Goal: Task Accomplishment & Management: Complete application form

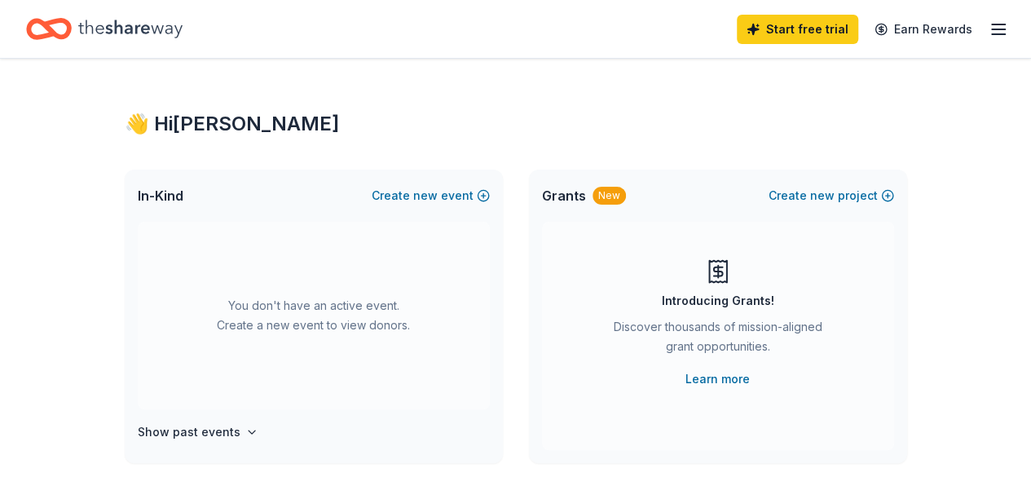
click at [977, 17] on div "Start free trial Earn Rewards" at bounding box center [872, 29] width 271 height 38
click at [436, 187] on span "new" at bounding box center [425, 196] width 24 height 20
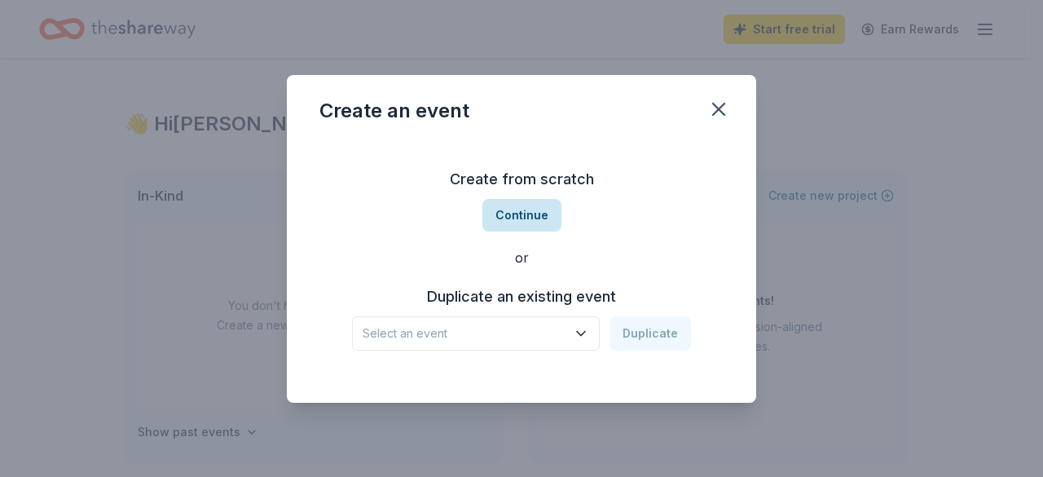
click at [545, 223] on button "Continue" at bounding box center [522, 215] width 79 height 33
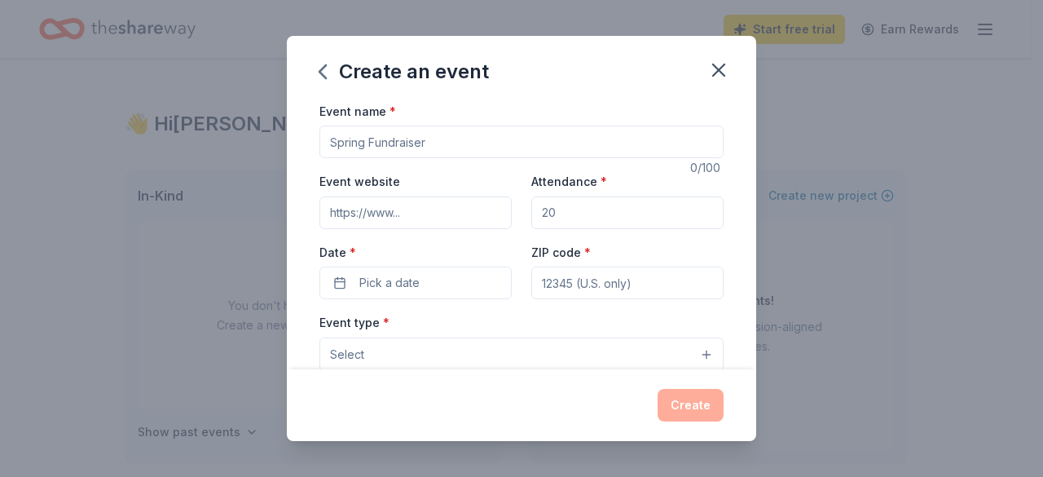
click at [465, 149] on input "Event name *" at bounding box center [522, 142] width 404 height 33
type input "[PERSON_NAME] High PTO Glo Bingo"
click at [583, 232] on div "Event website Attendance * Date * Pick a date ZIP code *" at bounding box center [522, 235] width 404 height 128
click at [580, 218] on input "Attendance *" at bounding box center [628, 212] width 192 height 33
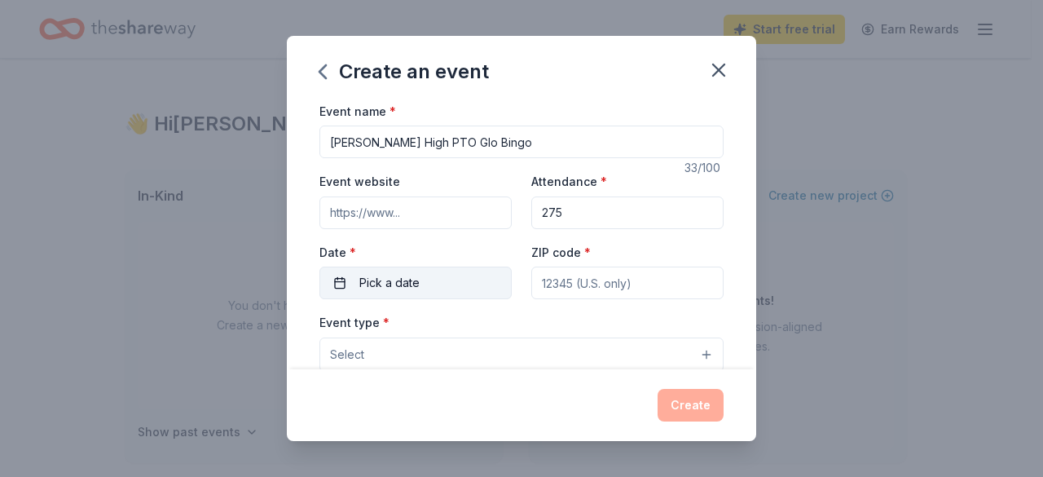
type input "275"
click at [424, 283] on button "Pick a date" at bounding box center [416, 283] width 192 height 33
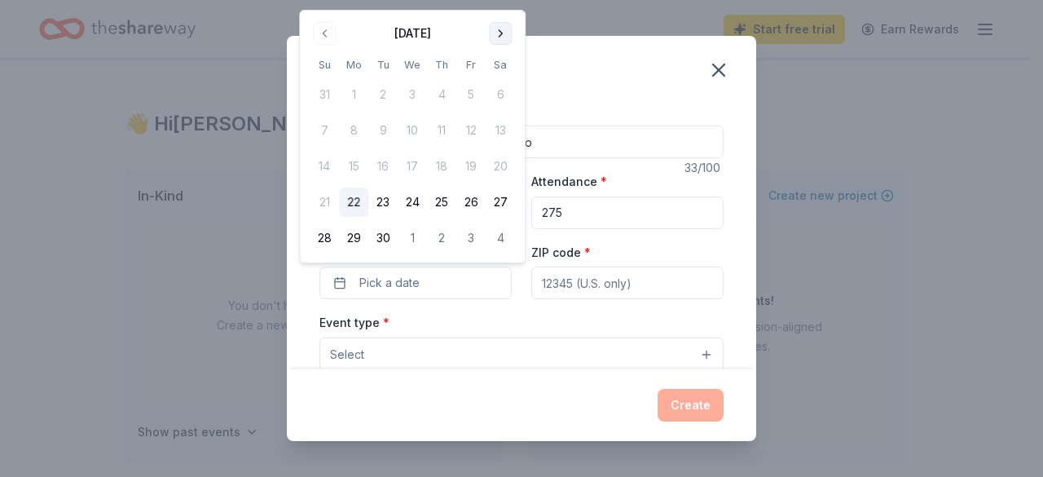
click at [499, 37] on button "Go to next month" at bounding box center [500, 33] width 23 height 23
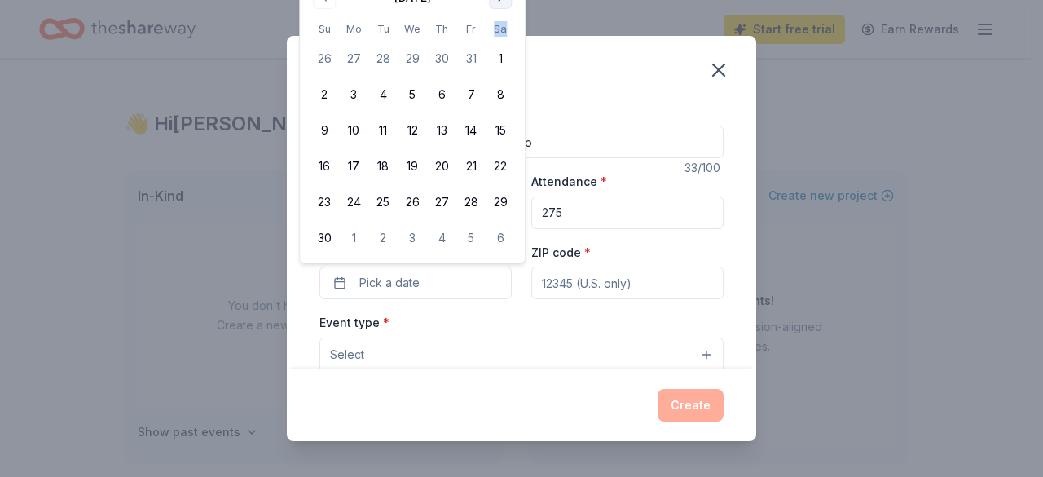
click at [499, 37] on th "Sa" at bounding box center [500, 28] width 29 height 17
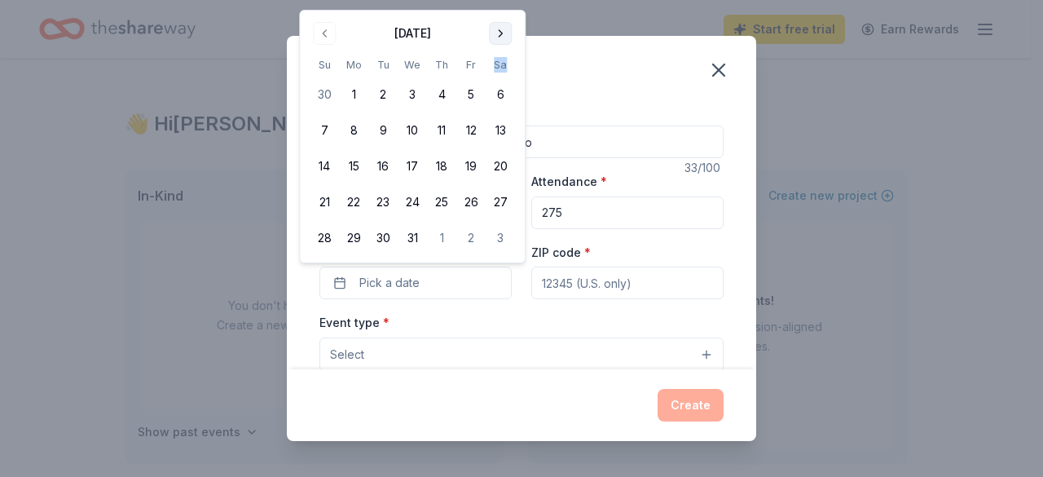
click at [497, 39] on button "Go to next month" at bounding box center [500, 33] width 23 height 23
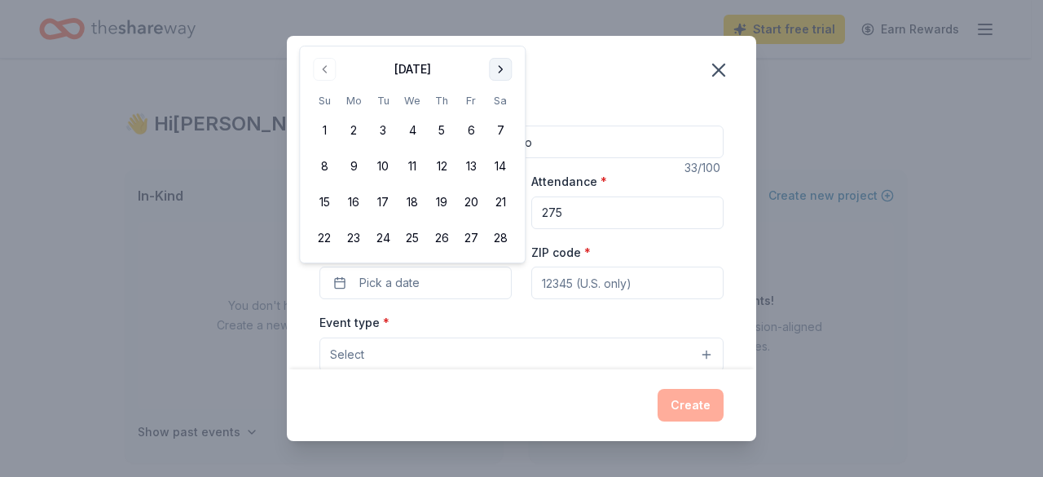
click at [497, 39] on div "Create an event" at bounding box center [522, 68] width 470 height 65
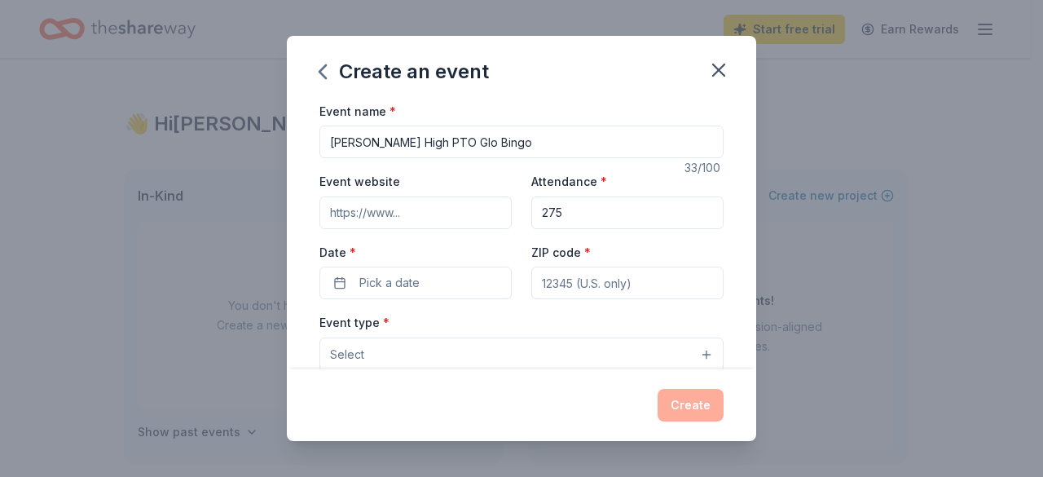
click at [461, 183] on div "Event website" at bounding box center [416, 200] width 192 height 58
click at [457, 204] on input "Event website" at bounding box center [416, 212] width 192 height 33
click at [452, 293] on button "Pick a date" at bounding box center [416, 283] width 192 height 33
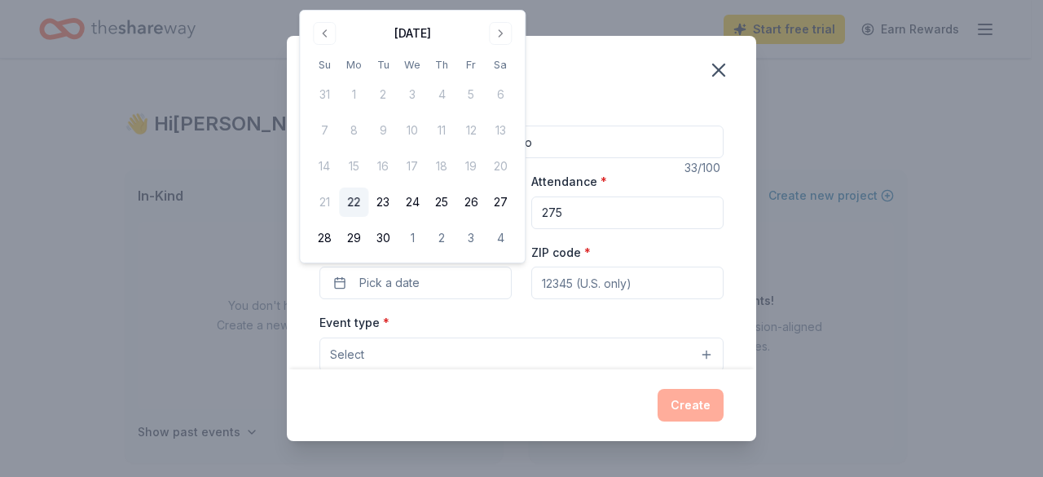
click at [501, 46] on div "[DATE] Su Mo Tu We Th Fr Sa 31 1 2 3 4 5 6 7 8 9 10 11 12 13 14 15 16 17 18 19 …" at bounding box center [412, 136] width 205 height 232
click at [501, 42] on button "Go to next month" at bounding box center [500, 33] width 23 height 23
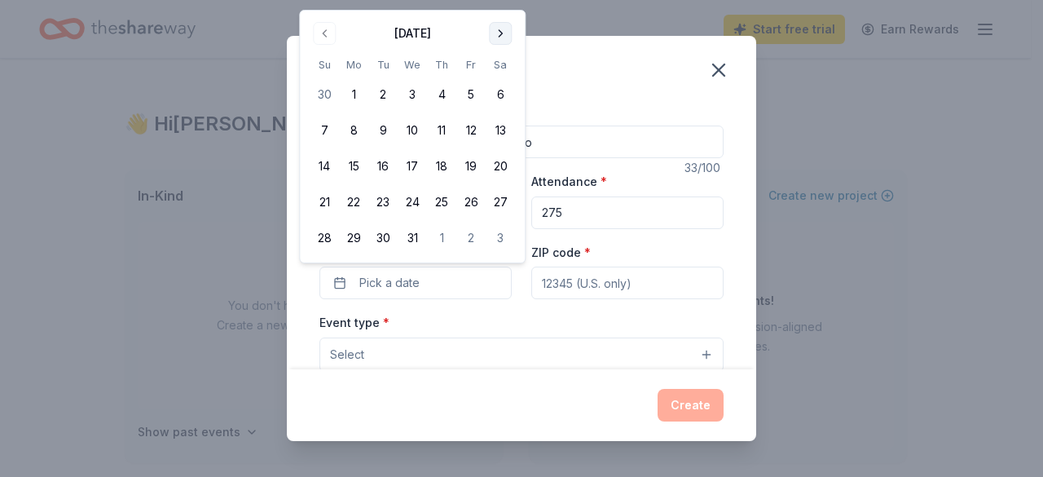
click at [499, 28] on button "Go to next month" at bounding box center [500, 33] width 23 height 23
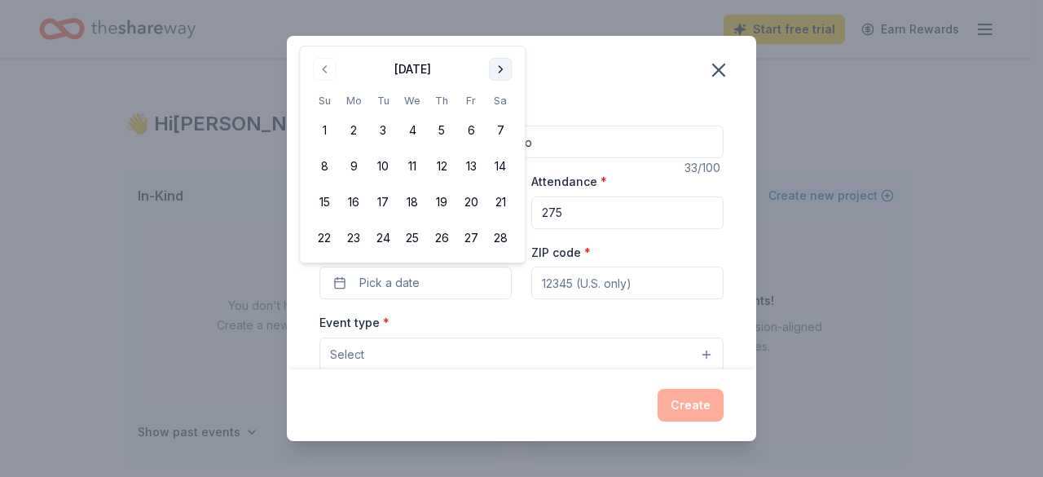
click at [504, 64] on button "Go to next month" at bounding box center [500, 69] width 23 height 23
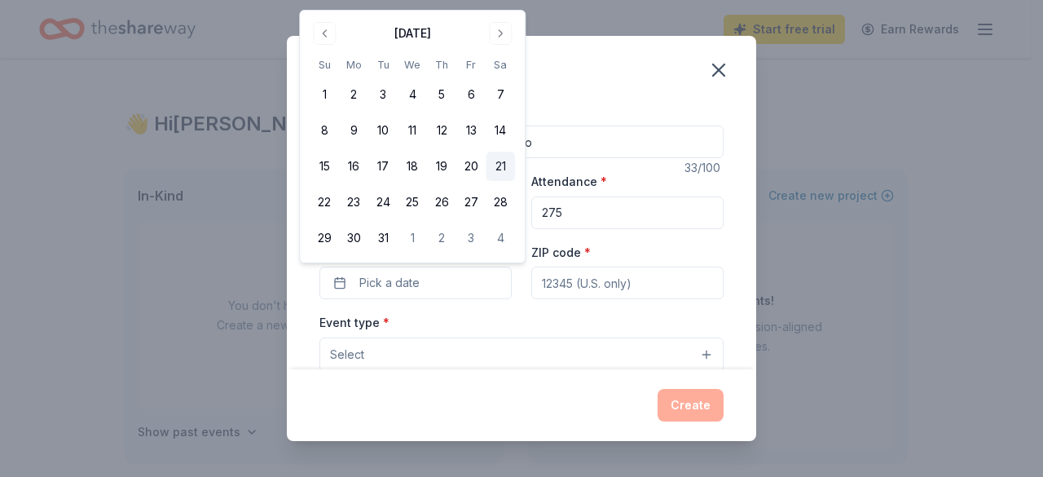
click at [502, 161] on button "21" at bounding box center [500, 166] width 29 height 29
click at [587, 276] on input "ZIP code *" at bounding box center [628, 283] width 192 height 33
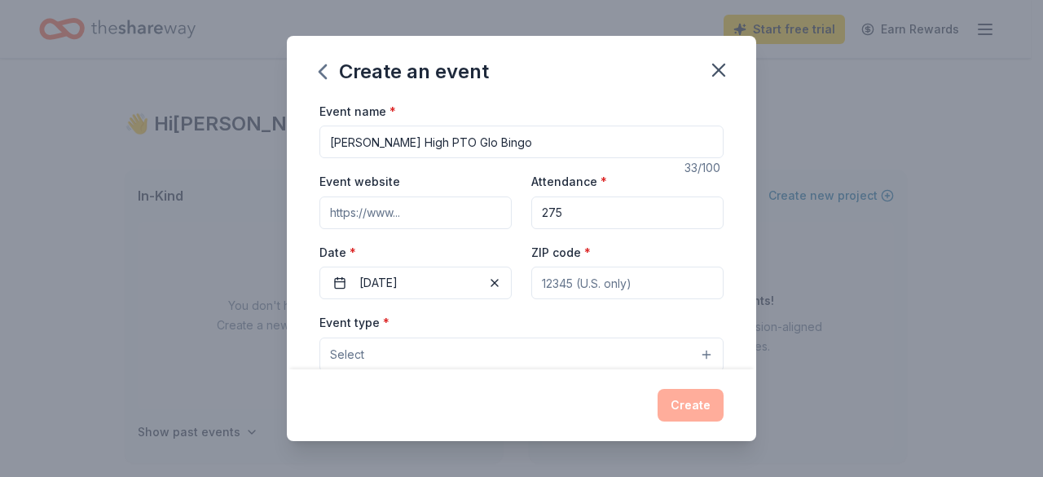
type input "62269"
type input "[STREET_ADDRESS]"
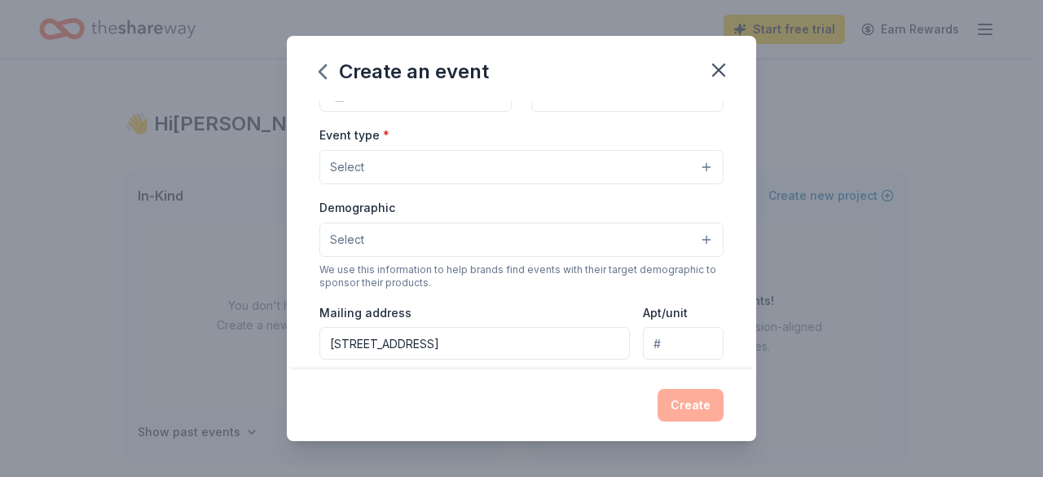
scroll to position [194, 0]
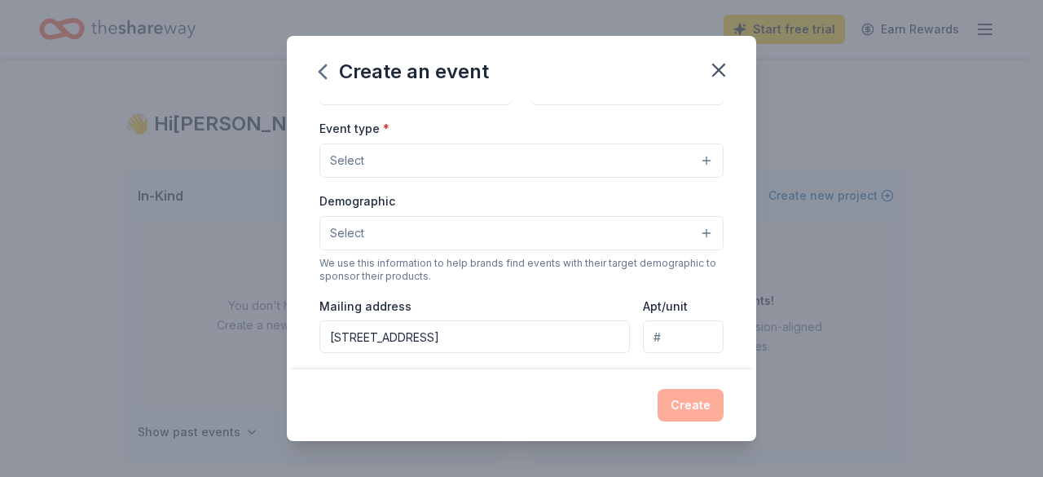
click at [699, 151] on button "Select" at bounding box center [522, 160] width 404 height 34
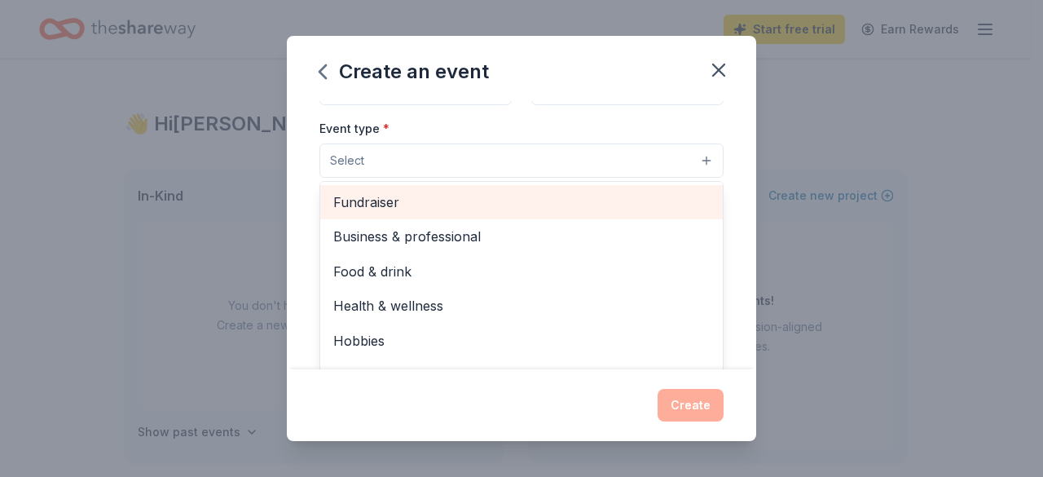
click at [631, 203] on span "Fundraiser" at bounding box center [521, 202] width 377 height 21
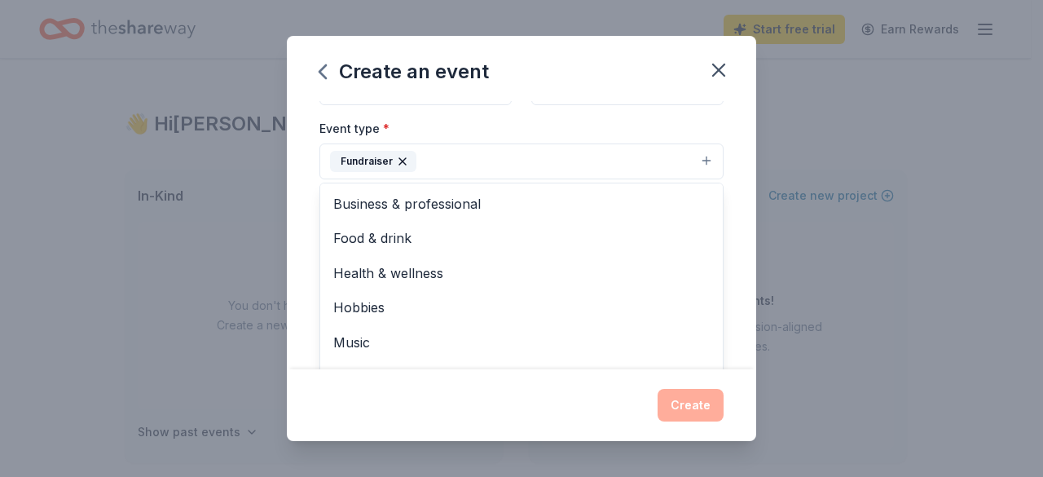
click at [723, 192] on div "Event name * [PERSON_NAME] High PTO Glo Bingo 33 /100 Event website Attendance …" at bounding box center [522, 235] width 470 height 269
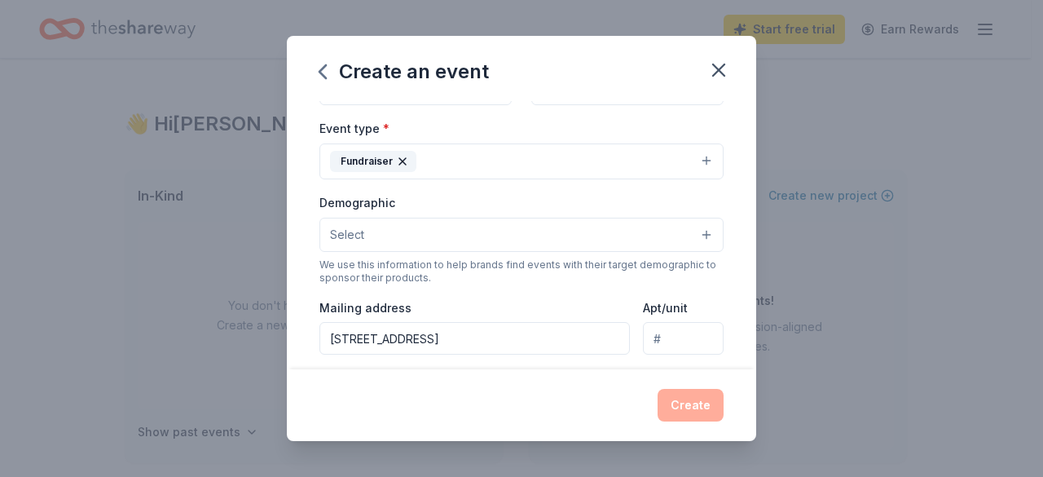
click at [673, 236] on button "Select" at bounding box center [522, 235] width 404 height 34
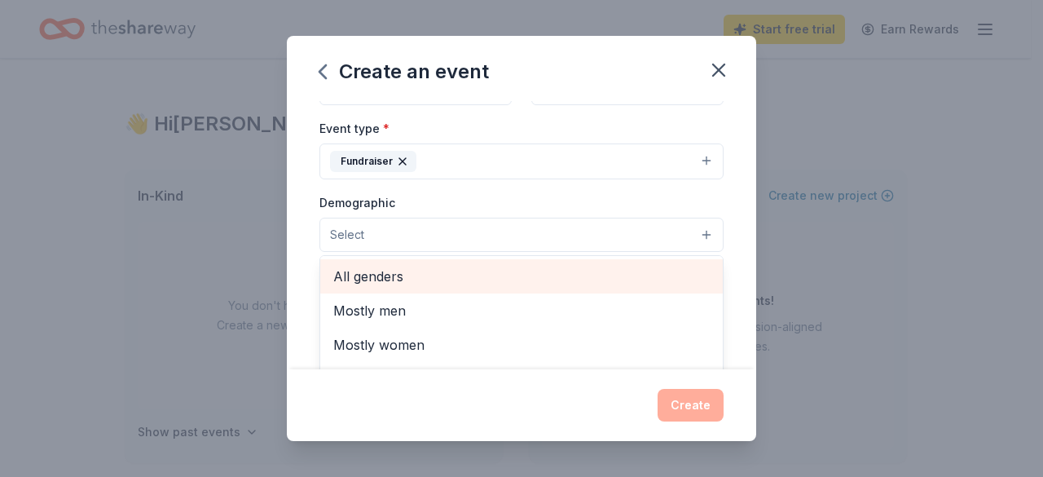
click at [536, 267] on span "All genders" at bounding box center [521, 276] width 377 height 21
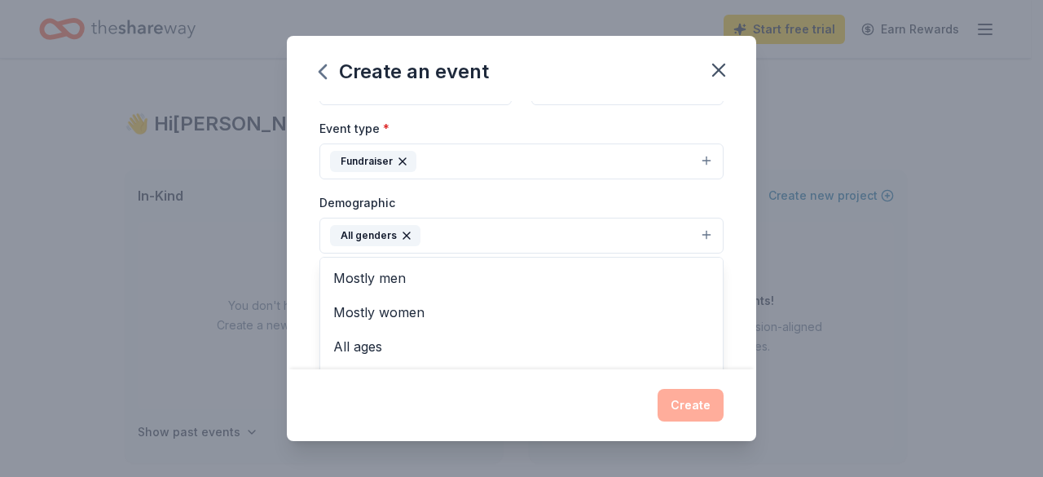
click at [740, 249] on div "Event name * [PERSON_NAME] High PTO Glo Bingo 33 /100 Event website Attendance …" at bounding box center [522, 235] width 470 height 269
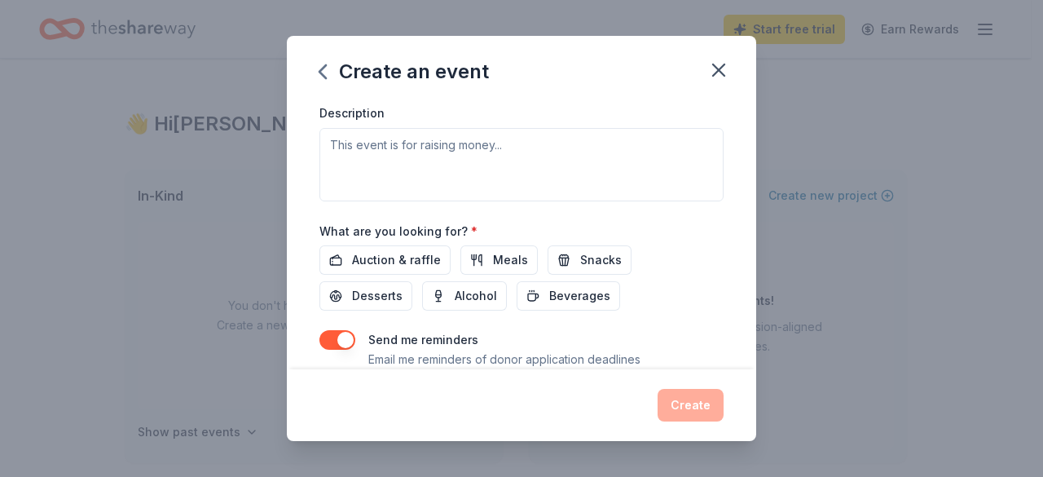
scroll to position [460, 0]
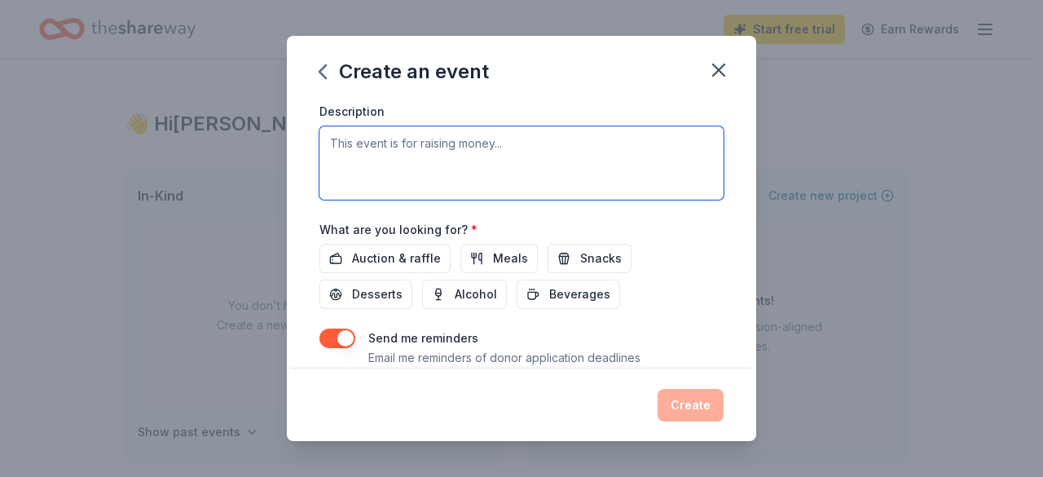
click at [562, 184] on textarea at bounding box center [522, 162] width 404 height 73
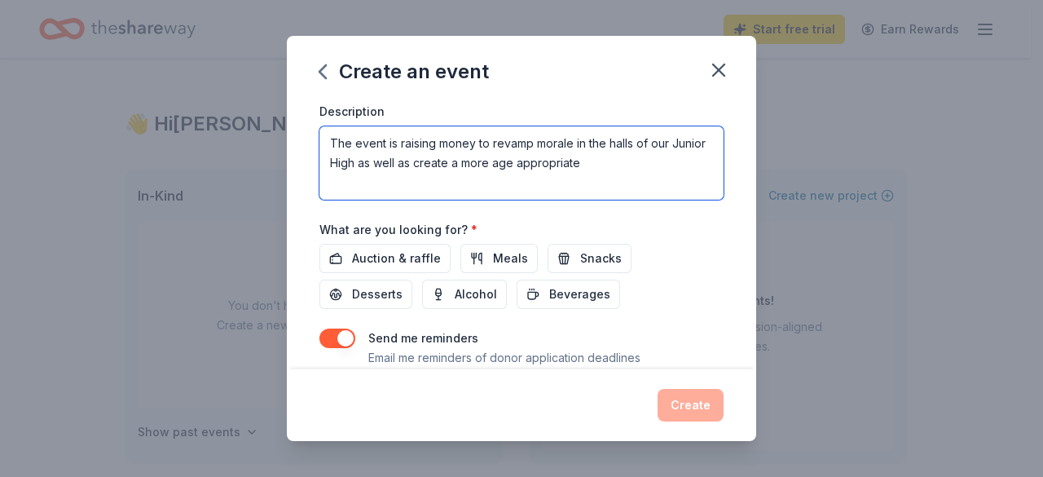
click at [623, 169] on textarea "The event is raising money to revamp morale in the halls of our Junior High as …" at bounding box center [522, 162] width 404 height 73
type textarea "The event is raising money to revamp morale in the halls of our Junior High as …"
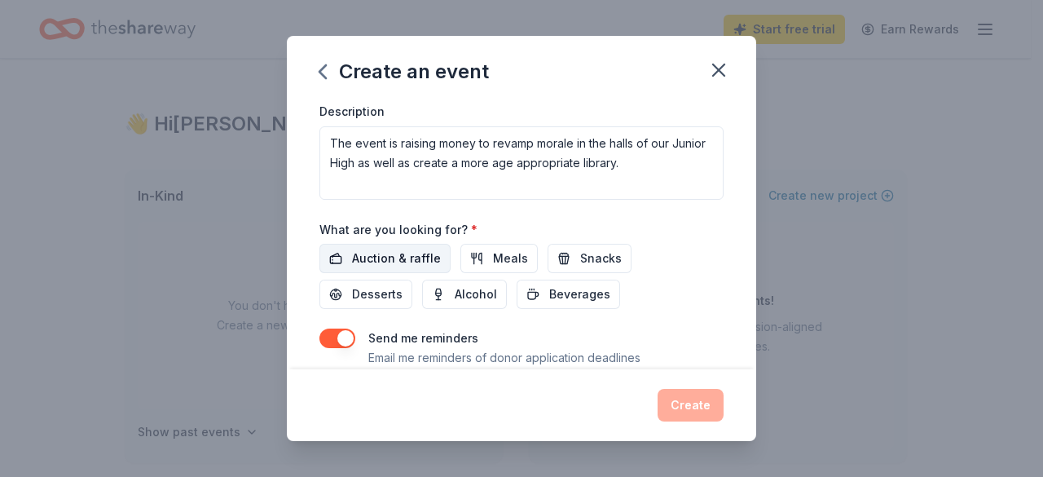
click at [421, 267] on button "Auction & raffle" at bounding box center [385, 258] width 131 height 29
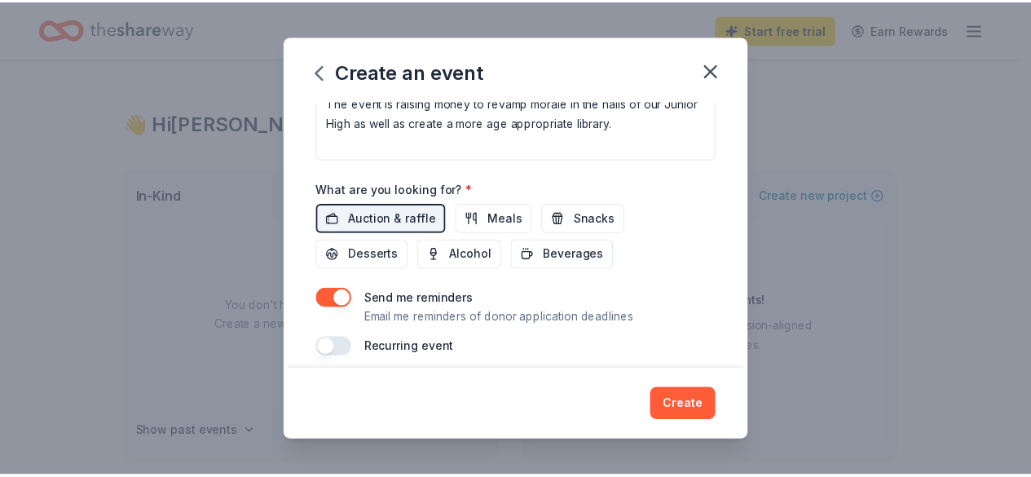
scroll to position [509, 0]
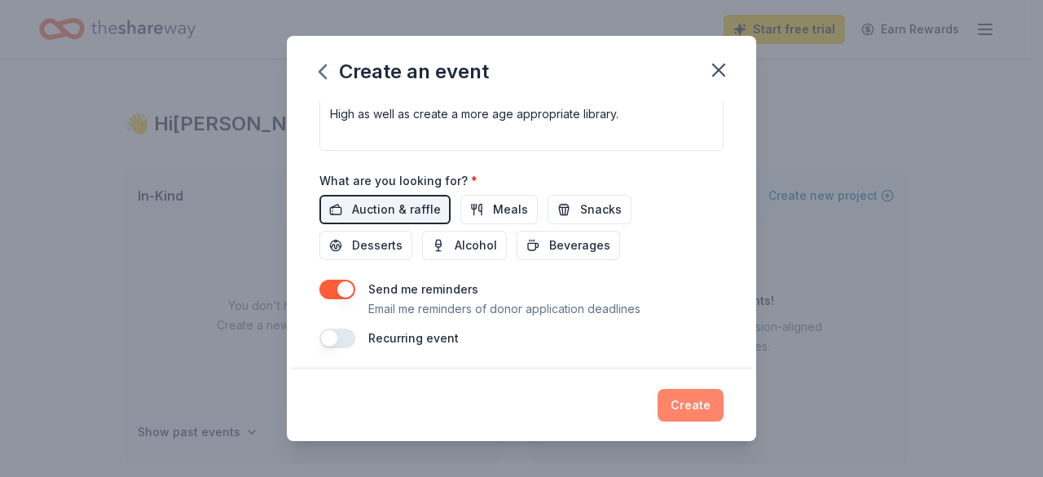
click at [681, 405] on button "Create" at bounding box center [691, 405] width 66 height 33
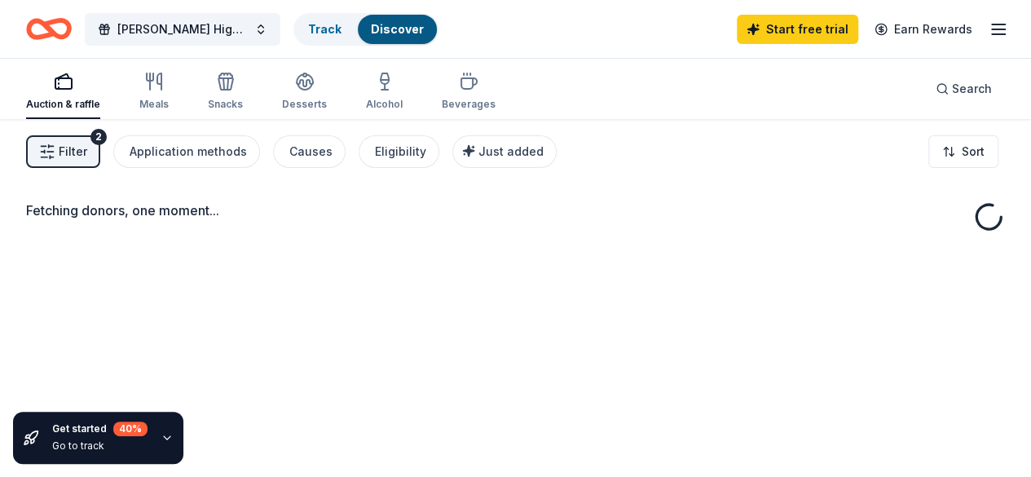
click at [408, 262] on div "Fetching donors, one moment..." at bounding box center [515, 357] width 1031 height 477
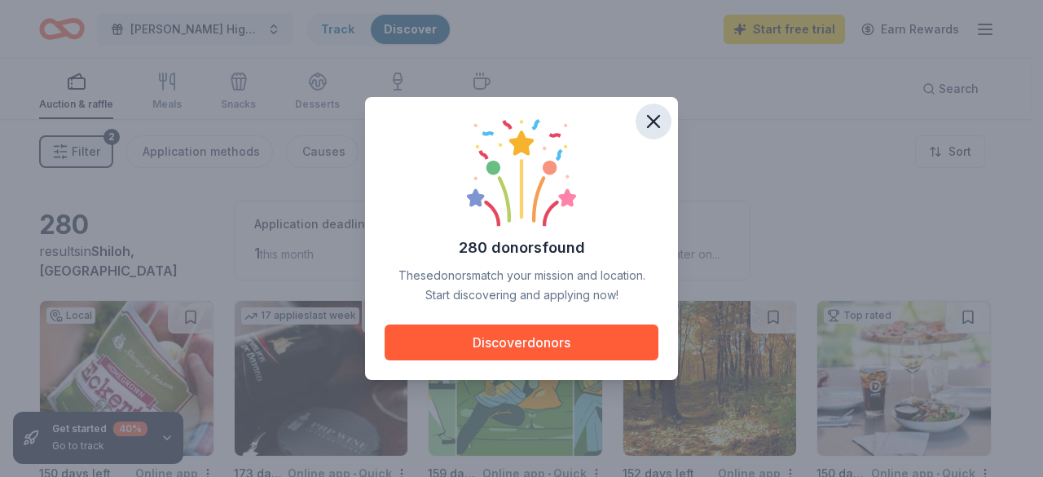
click at [654, 124] on icon "button" at bounding box center [653, 121] width 23 height 23
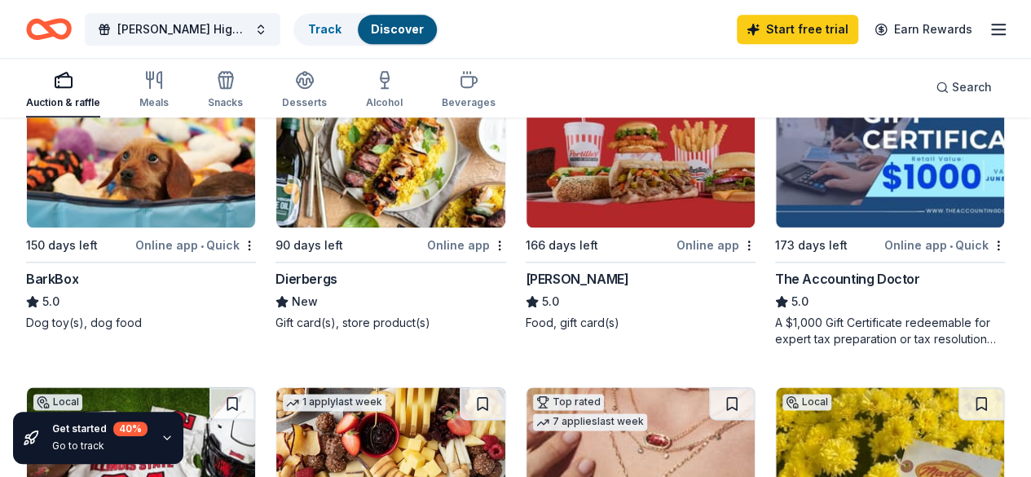
scroll to position [854, 0]
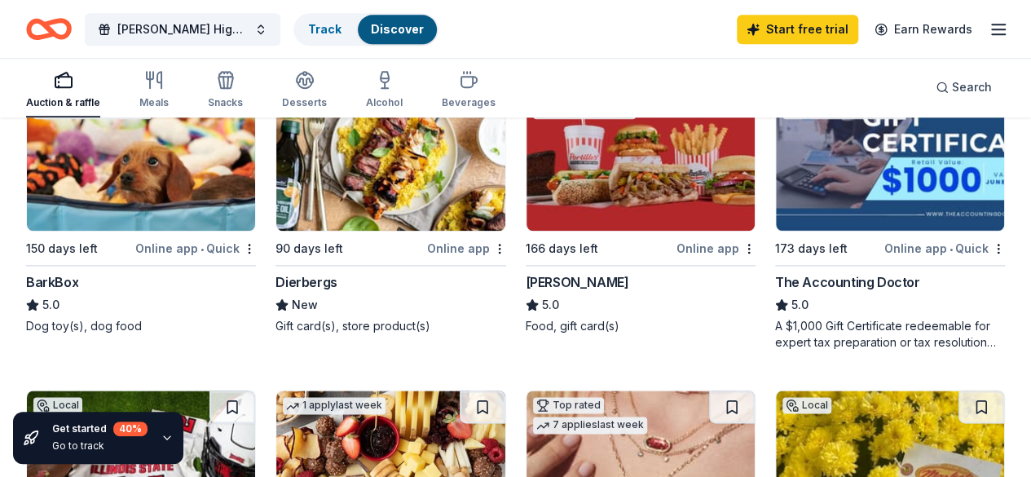
click at [755, 390] on img at bounding box center [641, 467] width 228 height 155
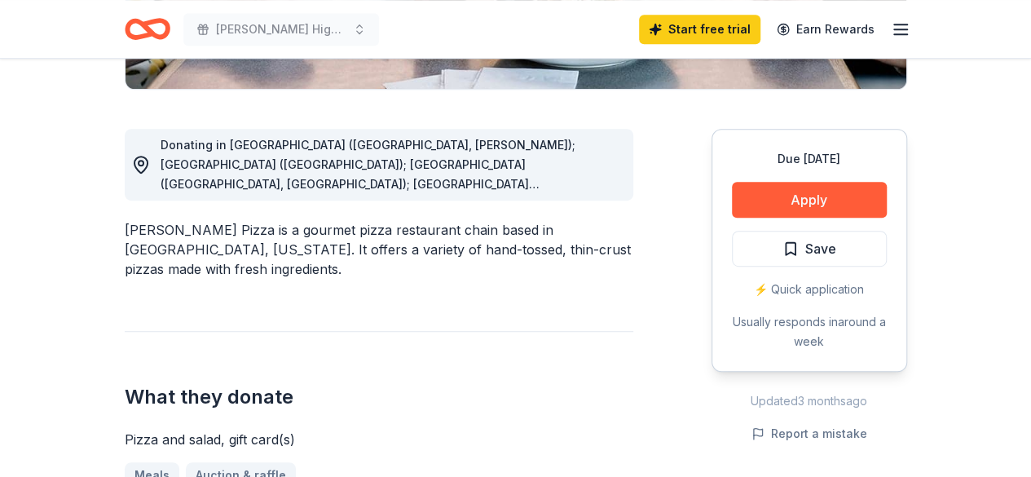
scroll to position [409, 0]
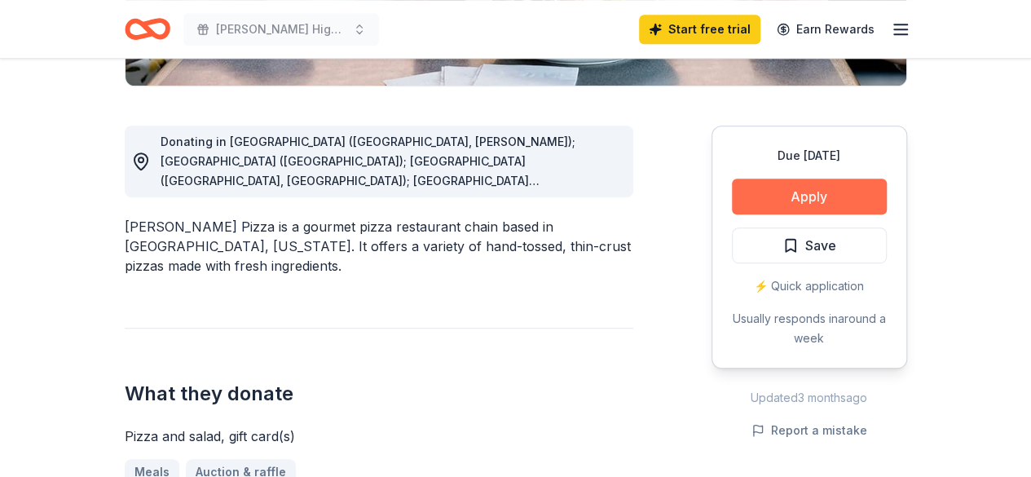
click at [774, 179] on button "Apply" at bounding box center [809, 197] width 155 height 36
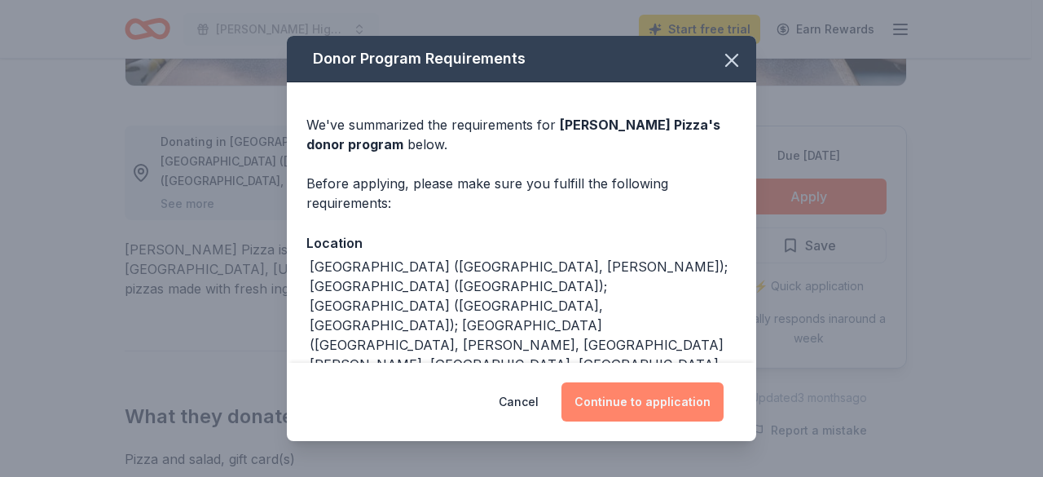
click at [661, 404] on button "Continue to application" at bounding box center [643, 401] width 162 height 39
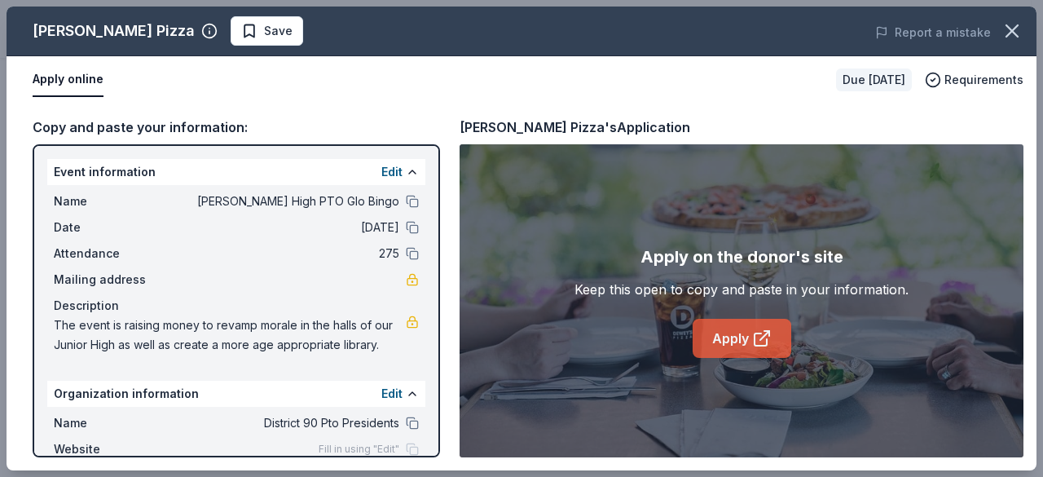
click at [756, 348] on icon at bounding box center [762, 339] width 20 height 20
click at [1009, 29] on icon "button" at bounding box center [1012, 31] width 23 height 23
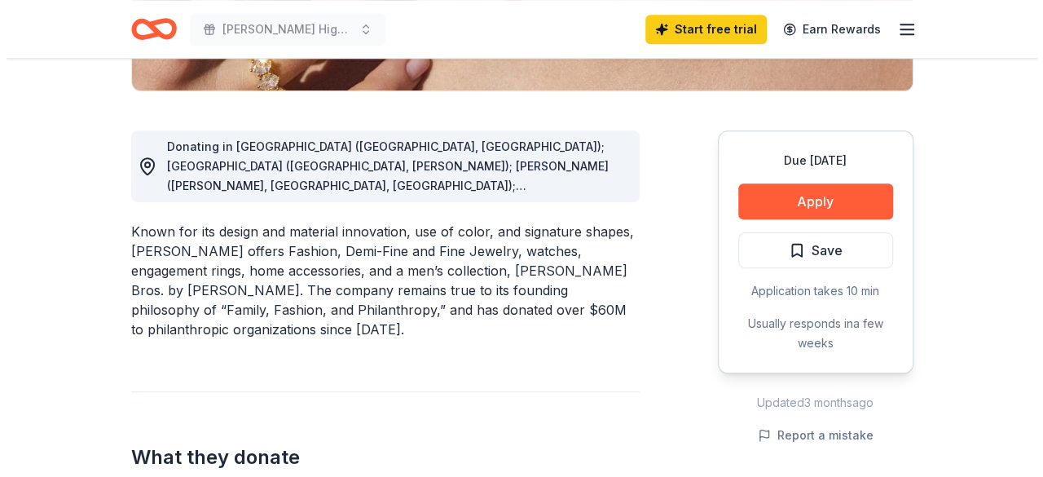
scroll to position [412, 0]
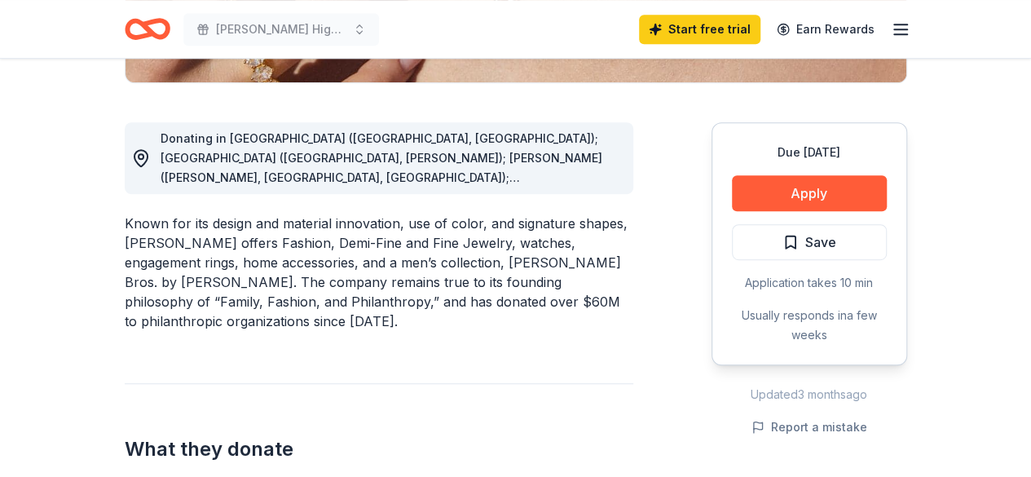
click at [781, 214] on div "Due [DATE] Apply Save Application takes 10 min Usually responds in a few weeks" at bounding box center [810, 243] width 196 height 243
click at [779, 197] on button "Apply" at bounding box center [809, 193] width 155 height 36
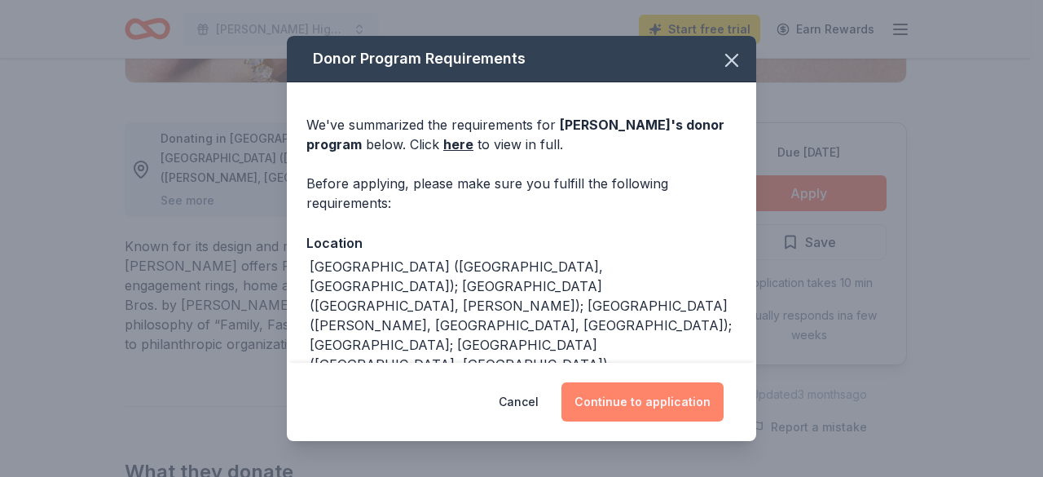
click at [631, 409] on button "Continue to application" at bounding box center [643, 401] width 162 height 39
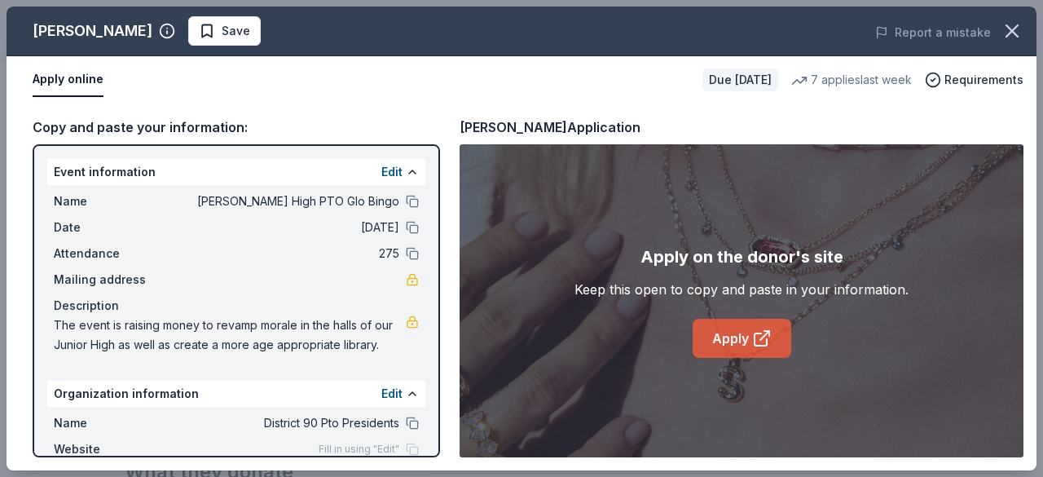
click at [735, 322] on link "Apply" at bounding box center [742, 338] width 99 height 39
